Goal: Information Seeking & Learning: Learn about a topic

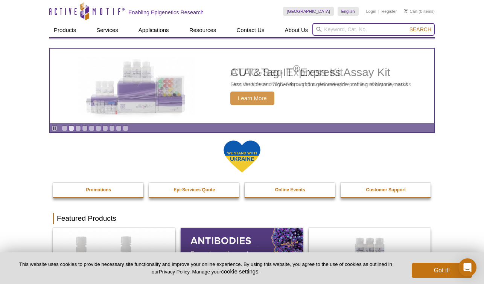
click at [341, 28] on input "search" at bounding box center [373, 29] width 122 height 13
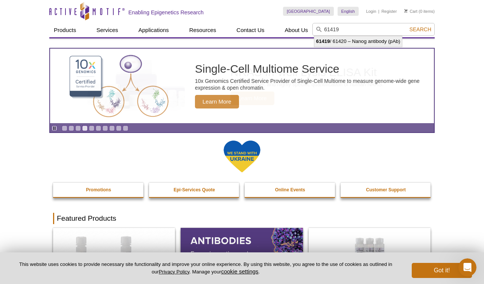
click at [367, 42] on li "61419 / 61420 – Nanog antibody (pAb)" at bounding box center [358, 41] width 88 height 11
type input "61419 / 61420 – Nanog antibody (pAb)"
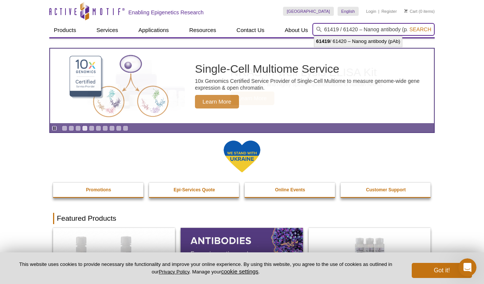
scroll to position [0, 9]
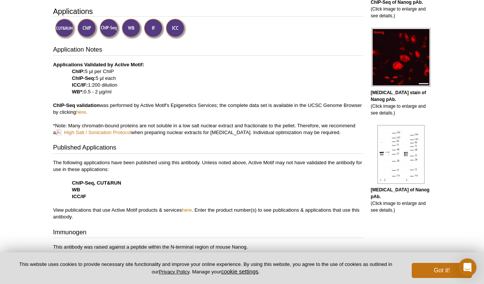
scroll to position [238, 0]
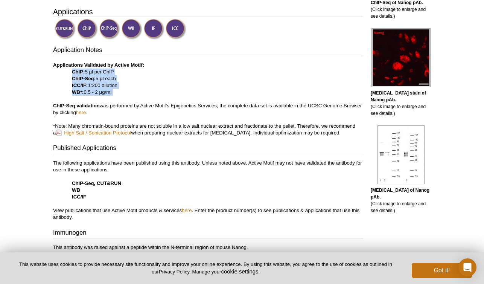
drag, startPoint x: 119, startPoint y: 98, endPoint x: 70, endPoint y: 74, distance: 55.1
click at [69, 74] on p "Applications Validated by Active Motif: ChIP: 5 µl per ChIP ChIP-Seq: 5 µl each…" at bounding box center [208, 99] width 310 height 75
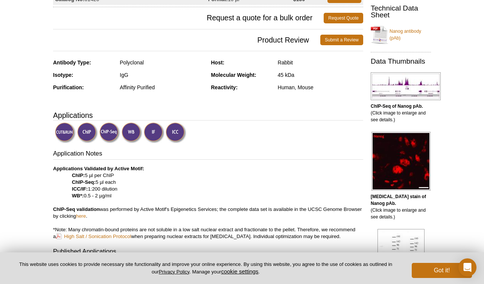
scroll to position [137, 0]
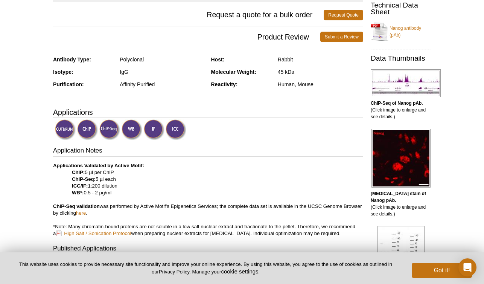
drag, startPoint x: 114, startPoint y: 194, endPoint x: 82, endPoint y: 194, distance: 31.6
click at [82, 194] on p "Applications Validated by Active Motif: ChIP: 5 µl per ChIP ChIP-Seq: 5 µl each…" at bounding box center [208, 199] width 310 height 75
click at [161, 206] on p "Applications Validated by Active Motif: ChIP: 5 µl per ChIP ChIP-Seq: 5 µl each…" at bounding box center [208, 199] width 310 height 75
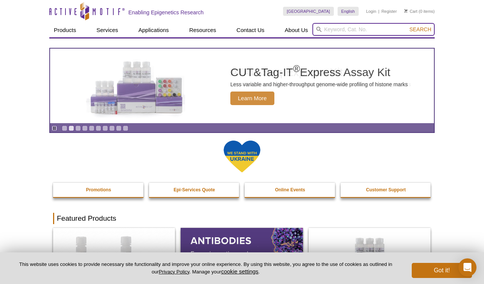
click at [338, 31] on input "search" at bounding box center [373, 29] width 122 height 13
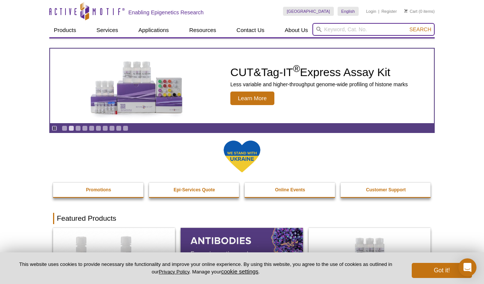
paste input "39843"
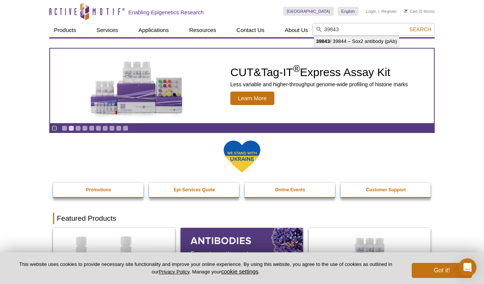
click at [341, 42] on li "39843 / 39844 – Sox2 antibody (pAb)" at bounding box center [356, 41] width 85 height 11
type input "39843 / 39844 – Sox2 antibody (pAb)"
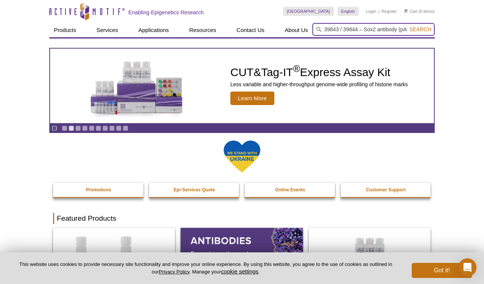
scroll to position [0, 6]
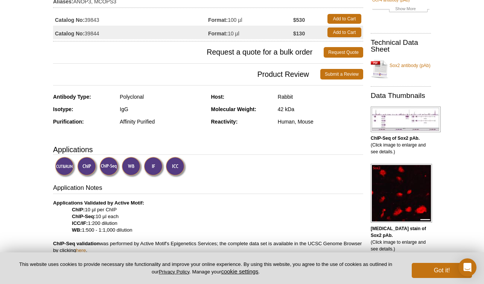
scroll to position [116, 0]
